Goal: Information Seeking & Learning: Learn about a topic

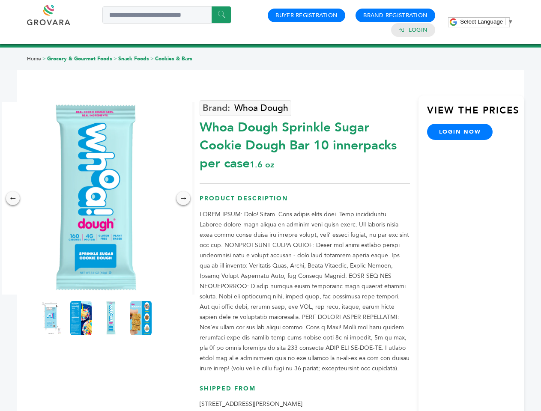
click at [487, 21] on span "Select Language" at bounding box center [481, 21] width 43 height 6
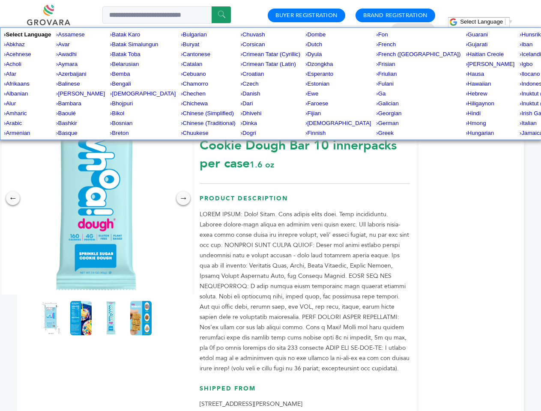
click at [96, 198] on img at bounding box center [96, 198] width 193 height 193
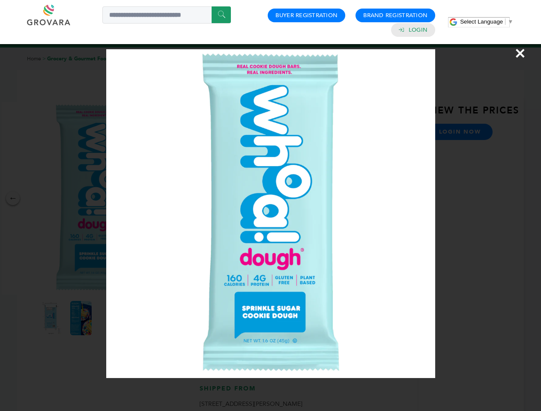
click at [13, 198] on div "×" at bounding box center [270, 205] width 541 height 411
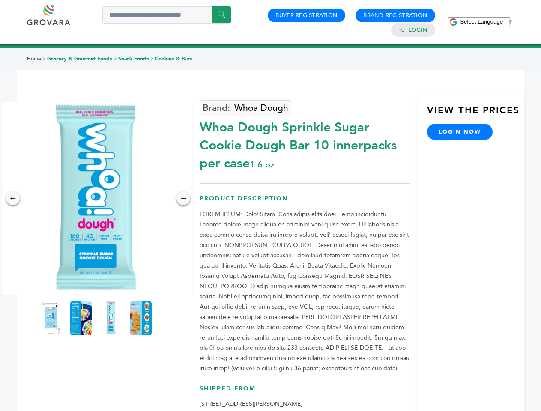
click at [183, 198] on div "→" at bounding box center [184, 198] width 14 height 14
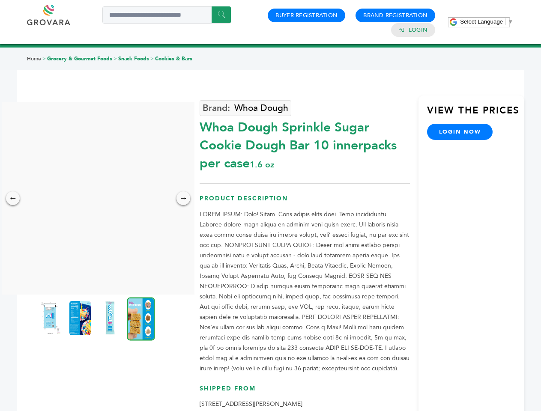
click at [51, 318] on img at bounding box center [49, 318] width 21 height 34
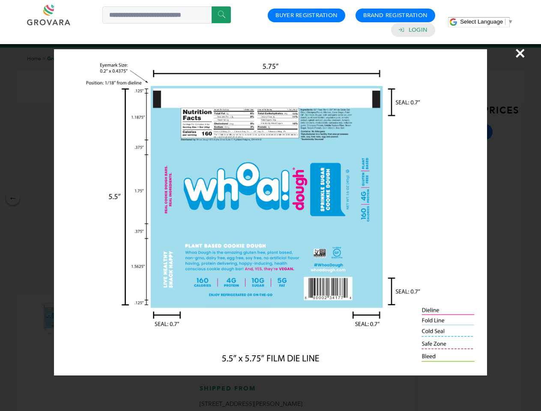
click at [81, 318] on div "×" at bounding box center [270, 205] width 541 height 411
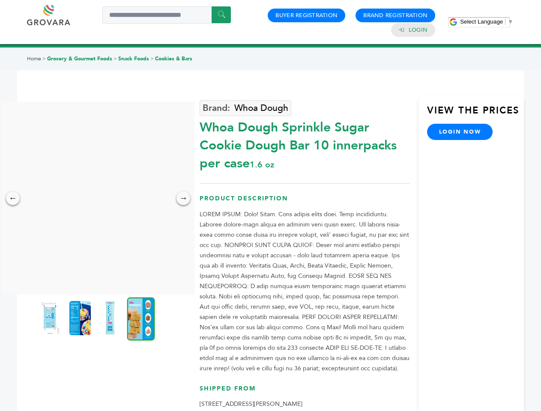
click at [111, 318] on img at bounding box center [109, 318] width 21 height 34
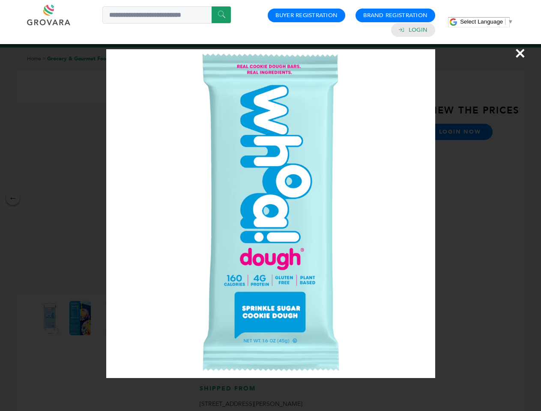
click at [141, 318] on div "×" at bounding box center [270, 205] width 541 height 411
